Goal: Information Seeking & Learning: Learn about a topic

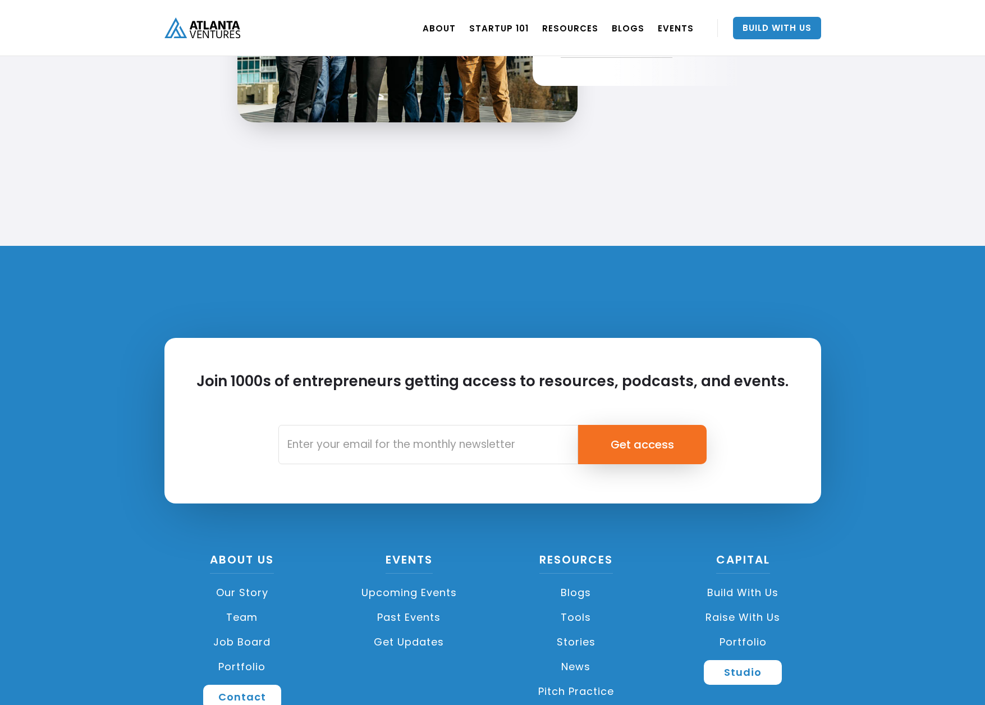
scroll to position [2539, 0]
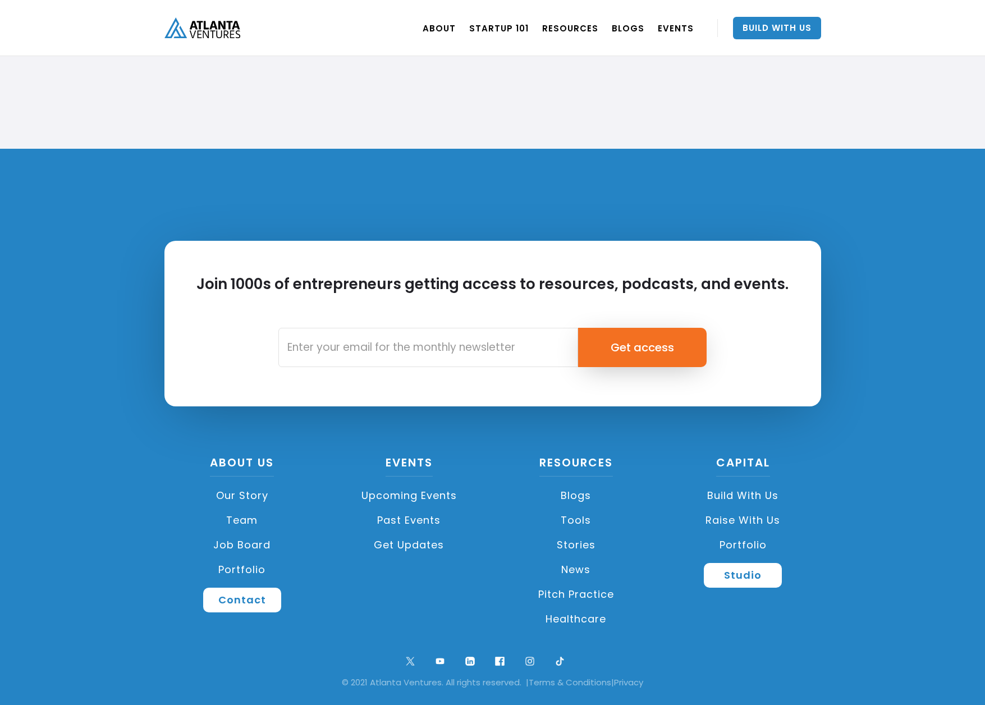
click at [260, 495] on link "Our Story" at bounding box center [242, 495] width 156 height 25
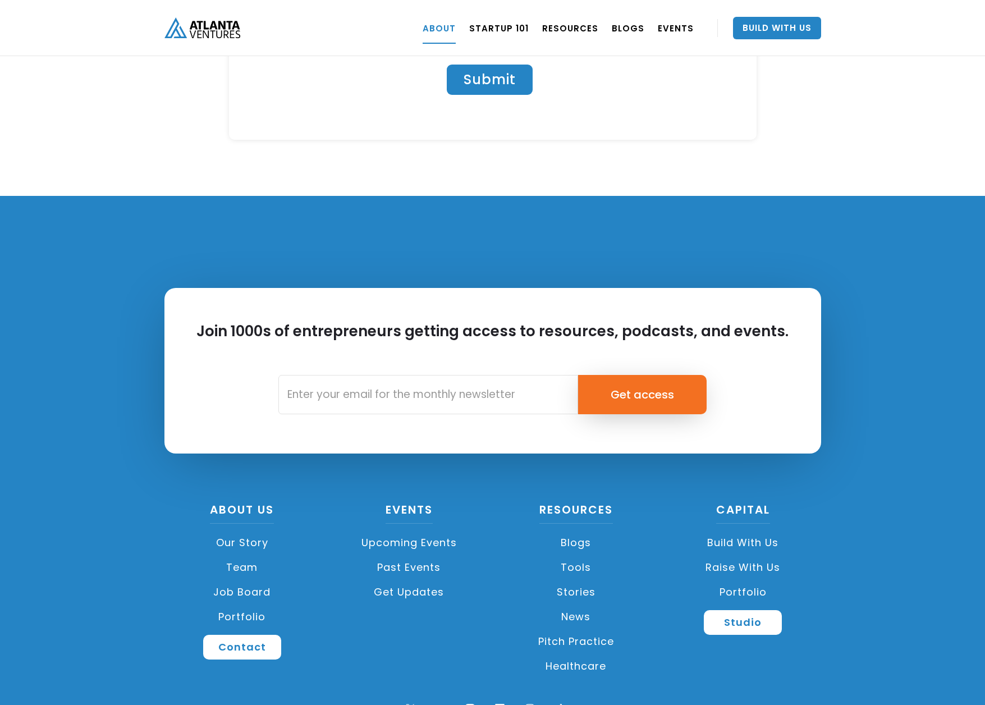
scroll to position [4805, 0]
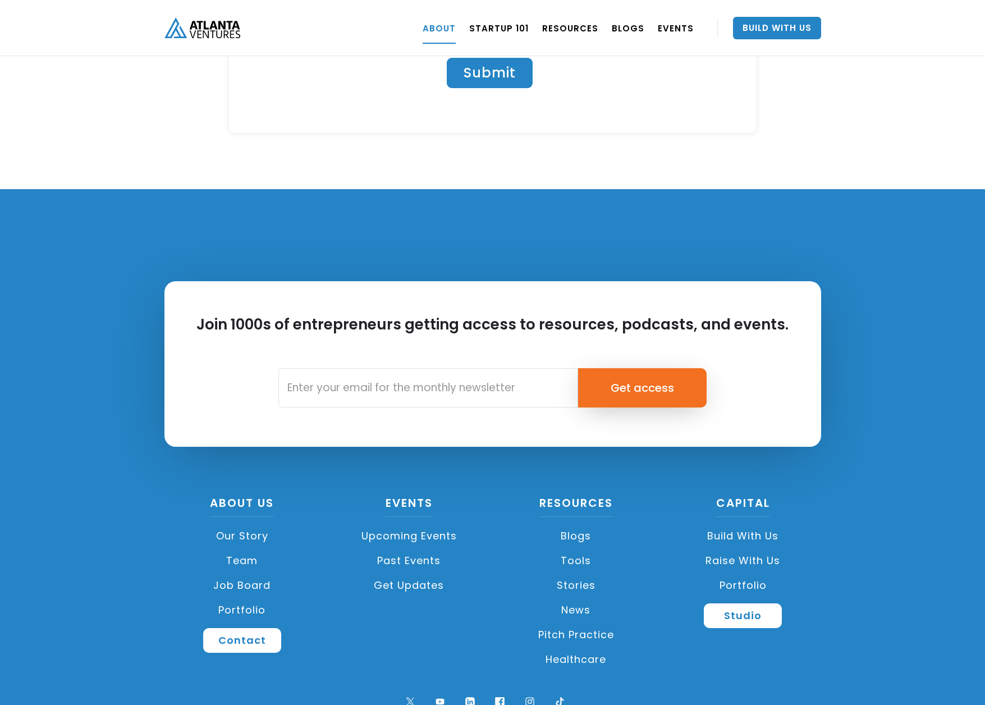
click at [748, 524] on link "Build with us" at bounding box center [743, 536] width 156 height 25
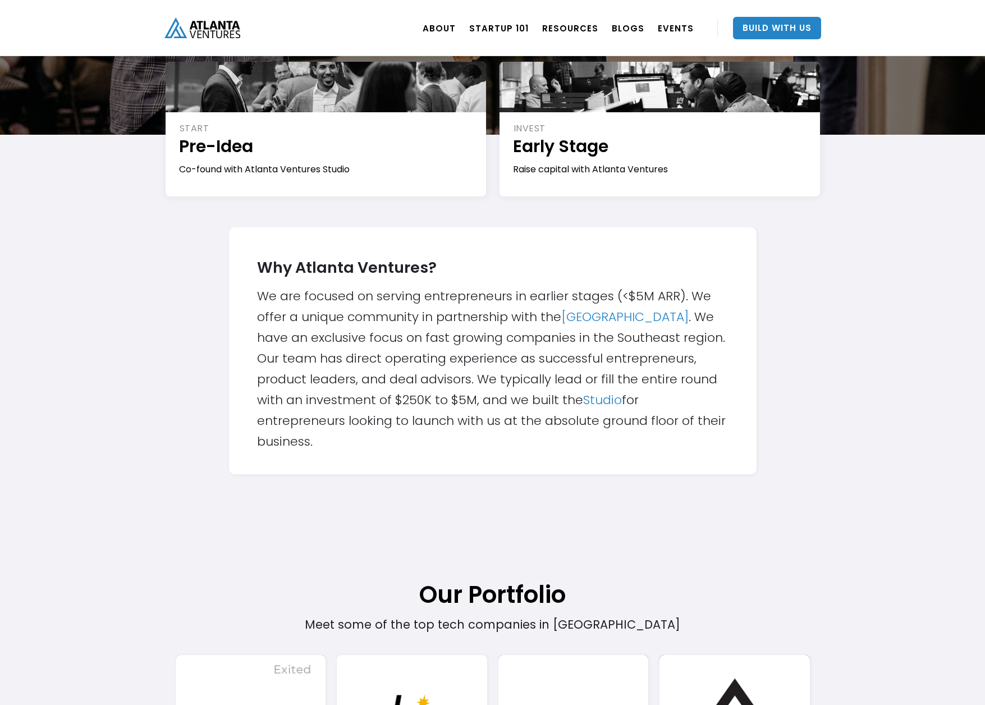
scroll to position [218, 0]
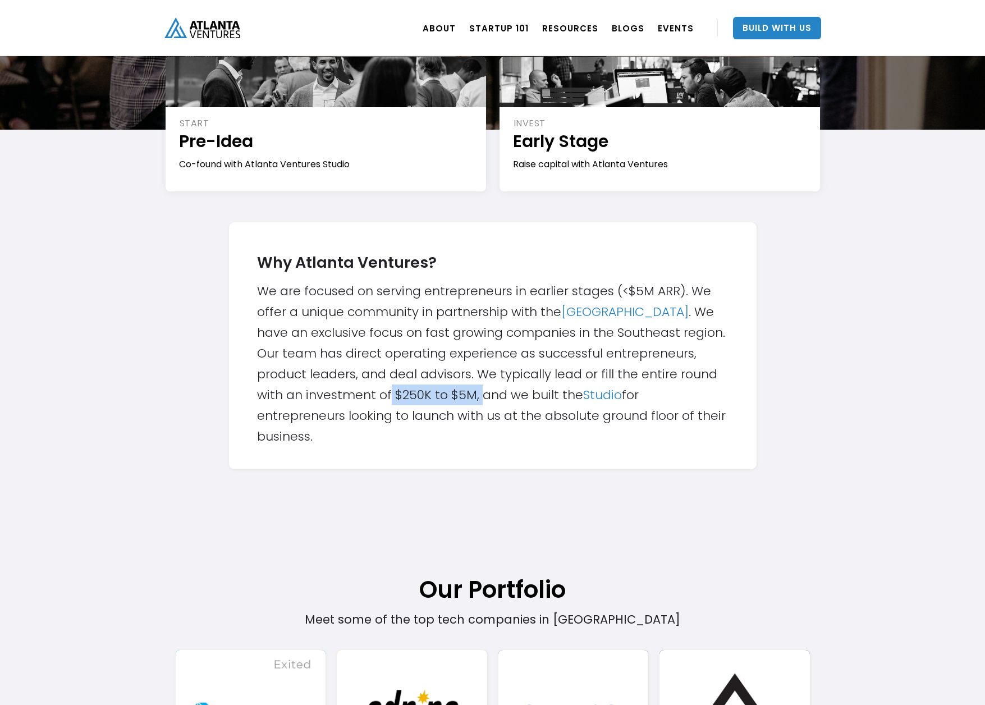
drag, startPoint x: 387, startPoint y: 393, endPoint x: 482, endPoint y: 395, distance: 94.3
click at [482, 395] on div "Why Atlanta Ventures? We are focused on serving entrepreneurs in earlier stages…" at bounding box center [492, 346] width 471 height 202
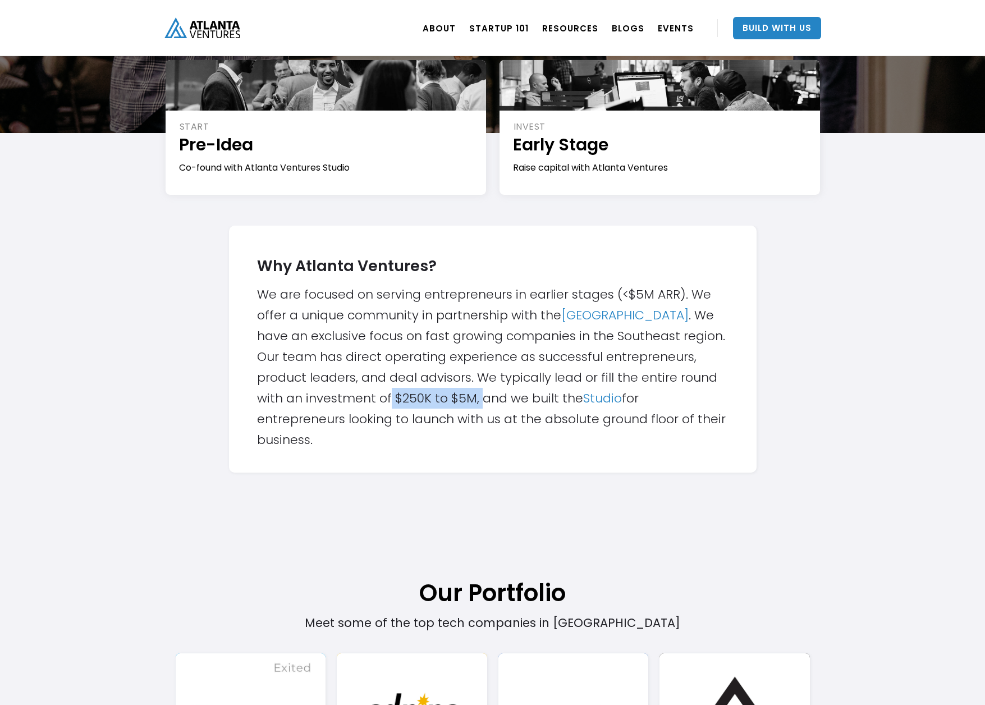
click at [482, 395] on div "Why Atlanta Ventures? We are focused on serving entrepreneurs in earlier stages…" at bounding box center [492, 349] width 471 height 202
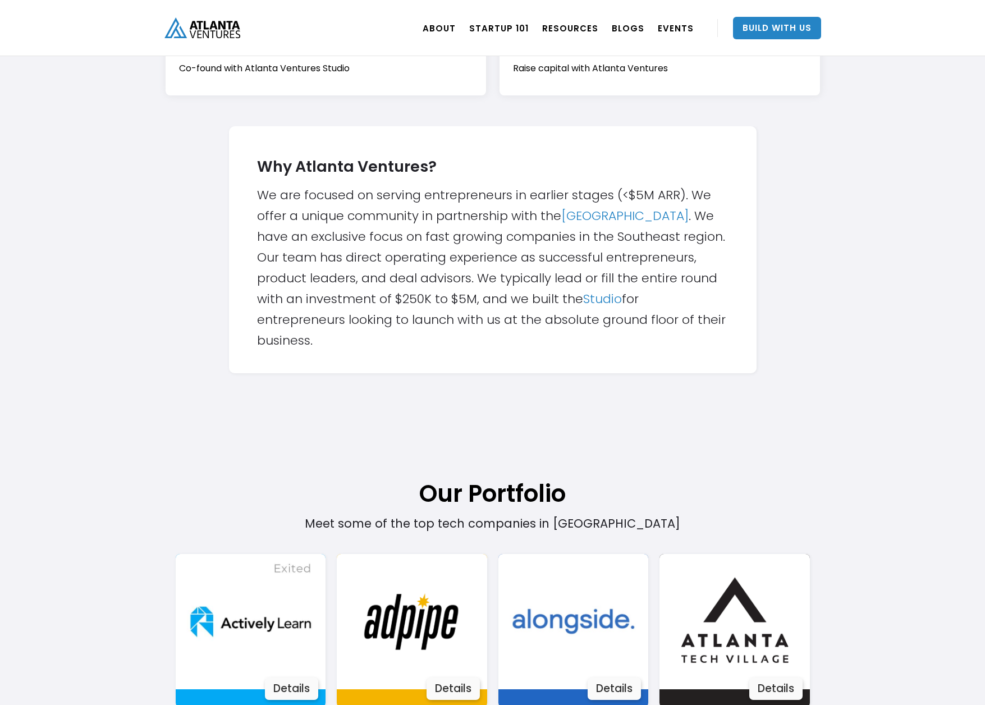
scroll to position [0, 0]
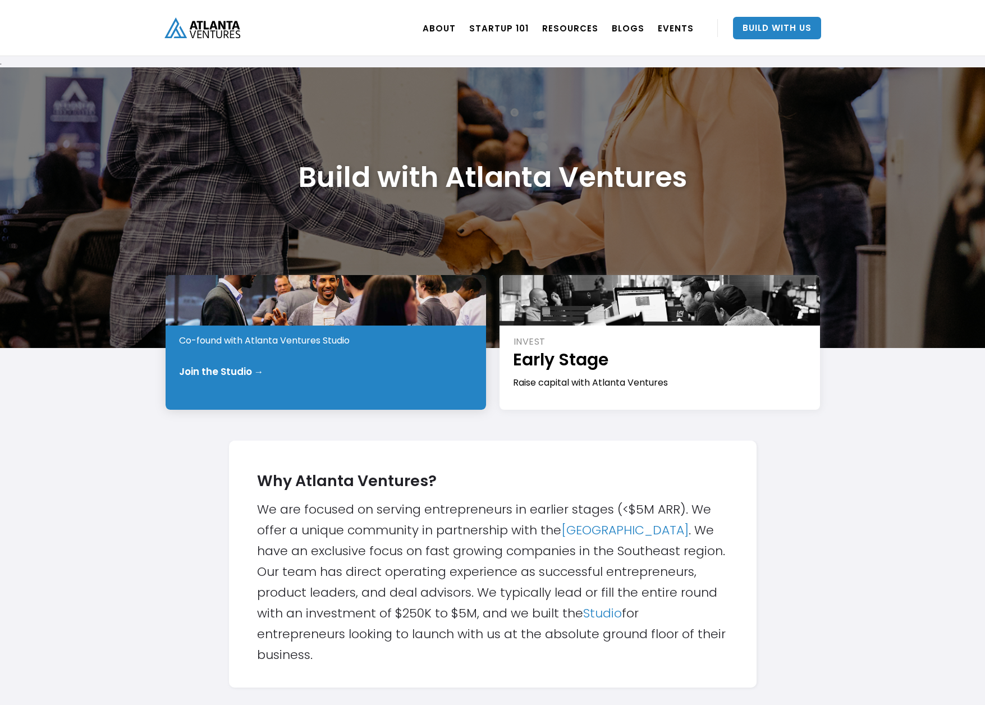
click at [234, 375] on div "Join the Studio →" at bounding box center [221, 371] width 85 height 11
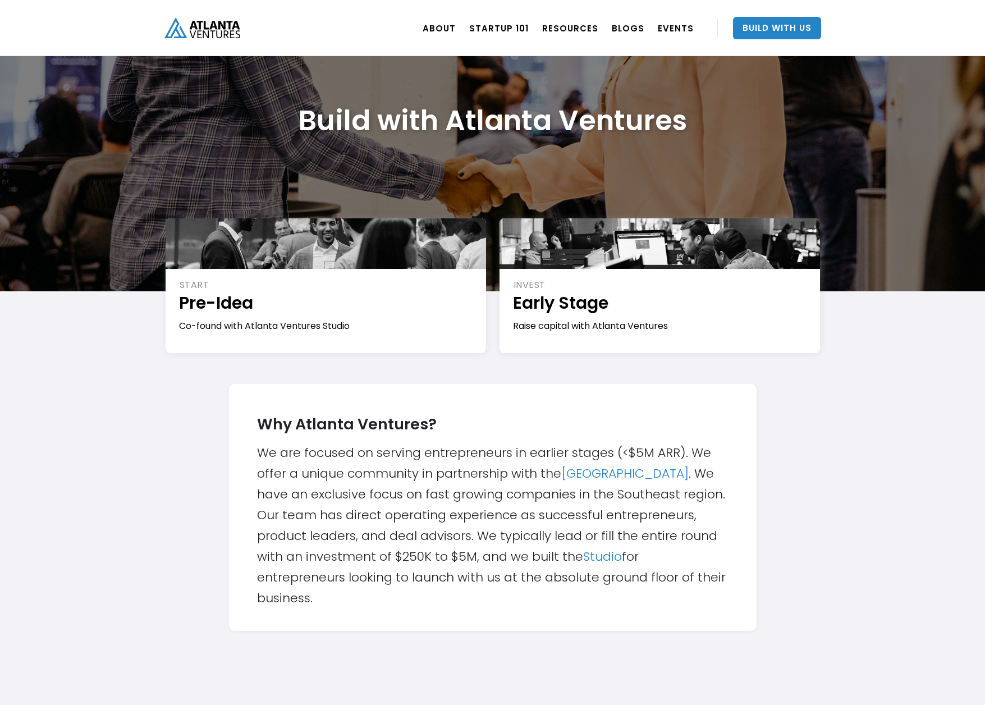
scroll to position [55, 0]
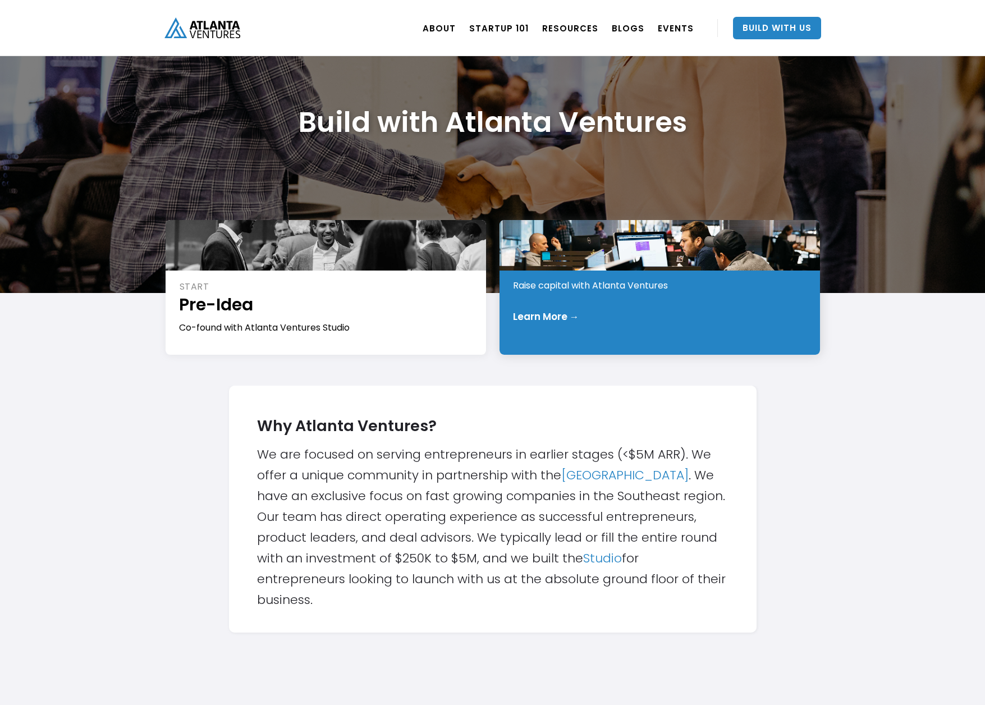
click at [568, 298] on div "INVEST Early Stage Raise capital with Atlanta Ventures Learn More →" at bounding box center [659, 287] width 320 height 135
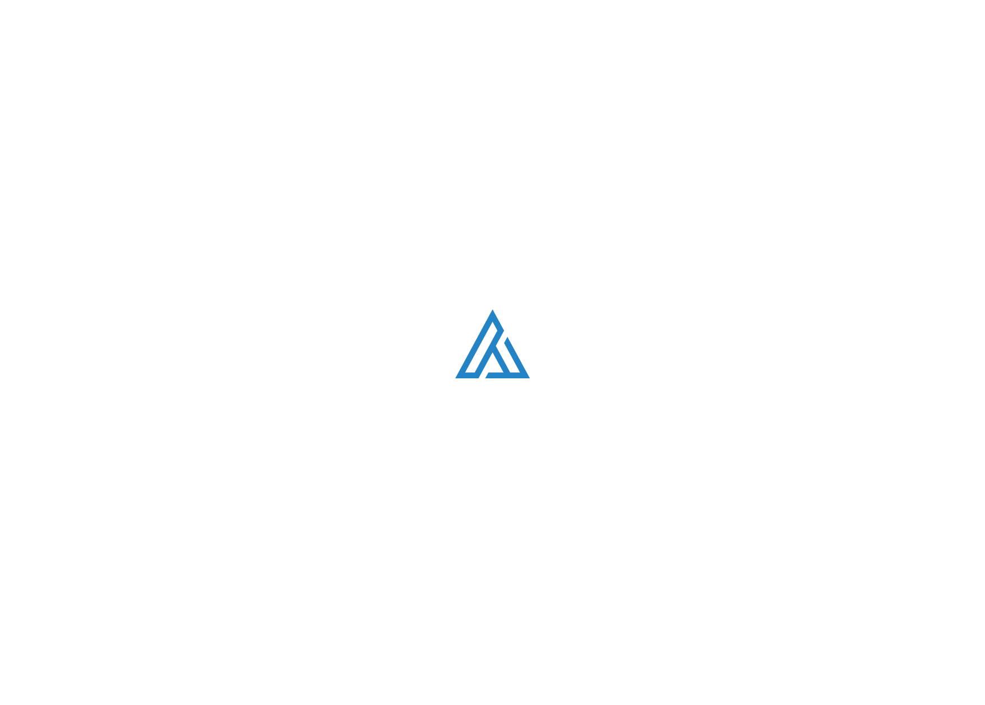
scroll to position [55, 0]
